Goal: Information Seeking & Learning: Learn about a topic

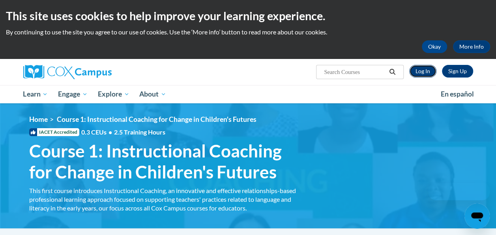
click at [423, 71] on link "Log In" at bounding box center [423, 71] width 27 height 13
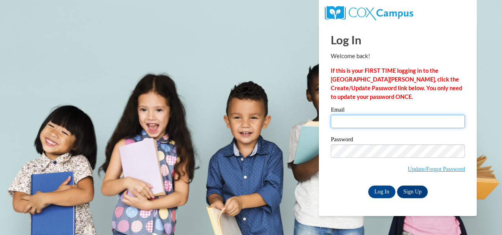
click at [367, 122] on input "Email" at bounding box center [398, 121] width 134 height 13
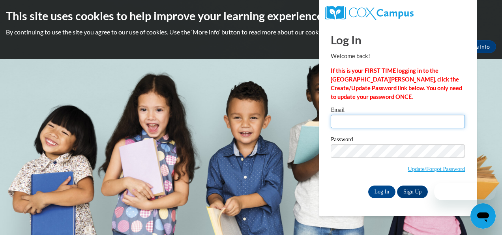
type input "[EMAIL_ADDRESS][DOMAIN_NAME]"
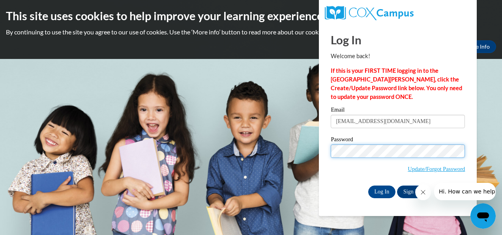
click at [368, 185] on input "Log In" at bounding box center [382, 191] width 28 height 13
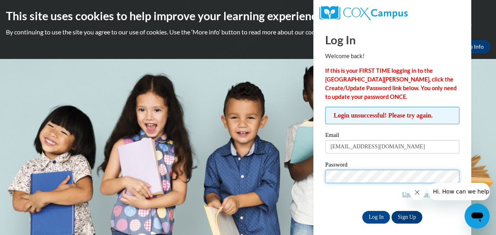
click at [363, 210] on input "Log In" at bounding box center [377, 216] width 28 height 13
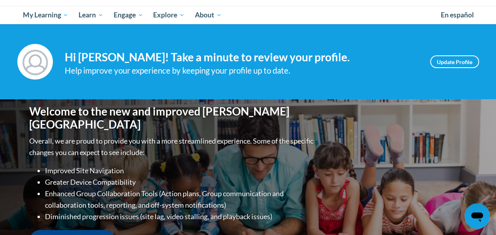
scroll to position [276, 0]
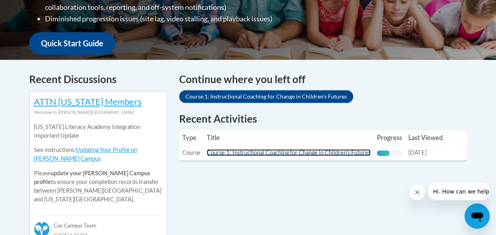
click at [220, 154] on link "Course 1: Instructional Coaching for Change in Children's Futures" at bounding box center [289, 152] width 164 height 7
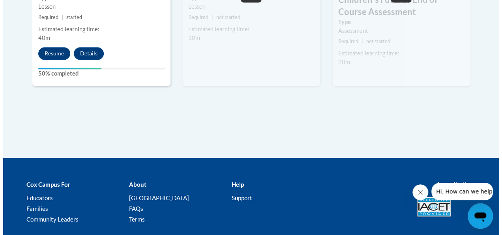
scroll to position [474, 0]
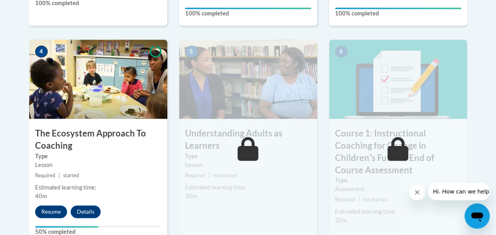
click at [38, 218] on div "4 The Ecosystem Approach To Coaching Type Lesson Required | started Estimated l…" at bounding box center [98, 141] width 138 height 204
click at [46, 210] on button "Resume" at bounding box center [51, 211] width 32 height 13
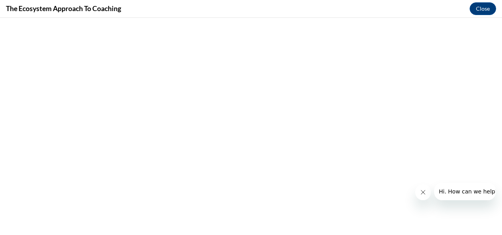
click at [421, 190] on icon "Close message from company" at bounding box center [423, 192] width 6 height 6
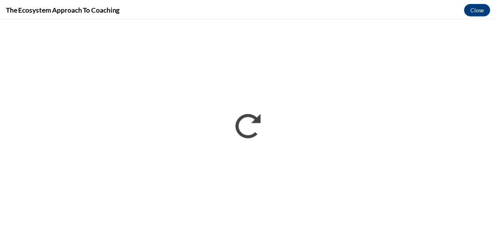
scroll to position [0, 0]
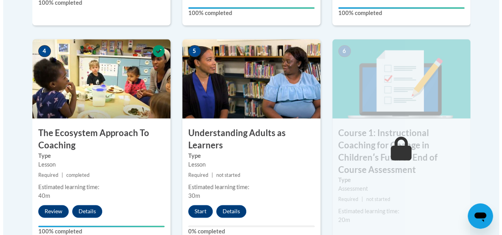
scroll to position [475, 0]
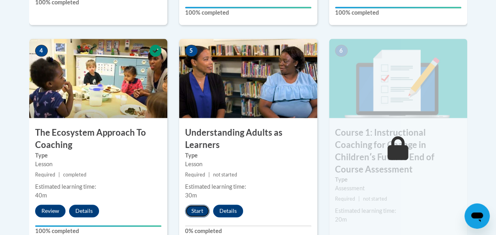
click at [197, 213] on button "Start" at bounding box center [197, 210] width 24 height 13
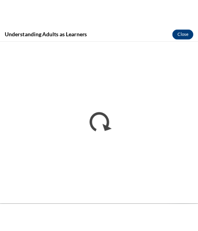
scroll to position [495, 0]
